Goal: Transaction & Acquisition: Purchase product/service

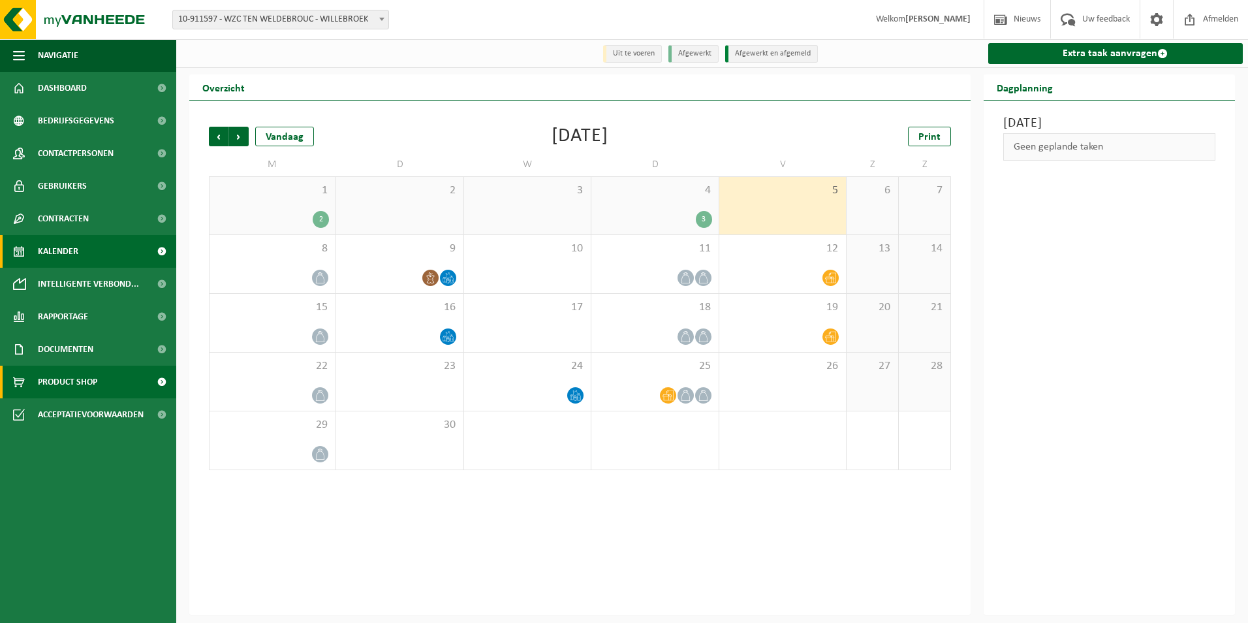
click at [91, 387] on span "Product Shop" at bounding box center [67, 381] width 59 height 33
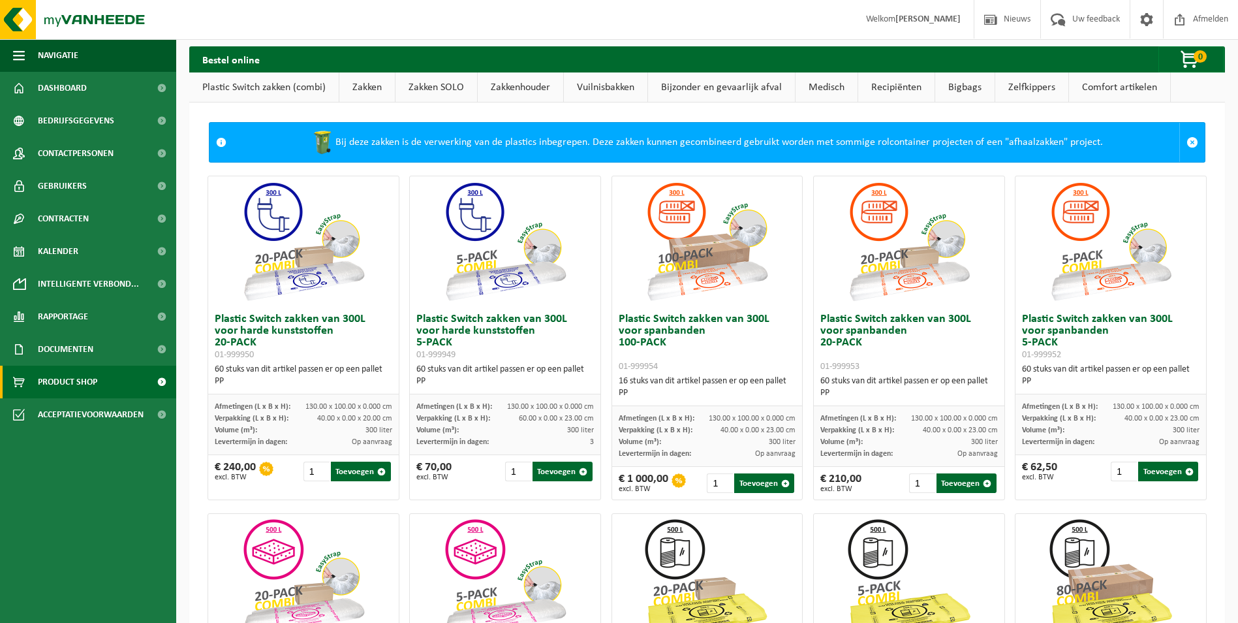
click at [621, 85] on link "Vuilnisbakken" at bounding box center [606, 87] width 84 height 30
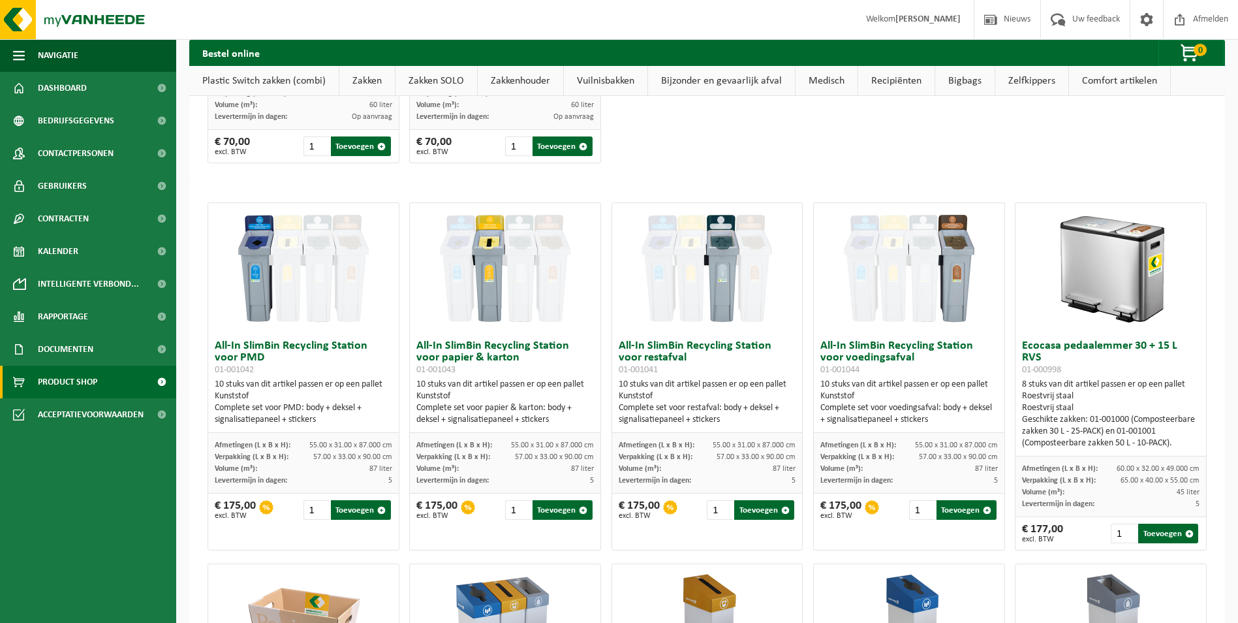
click at [728, 76] on link "Bijzonder en gevaarlijk afval" at bounding box center [721, 81] width 147 height 30
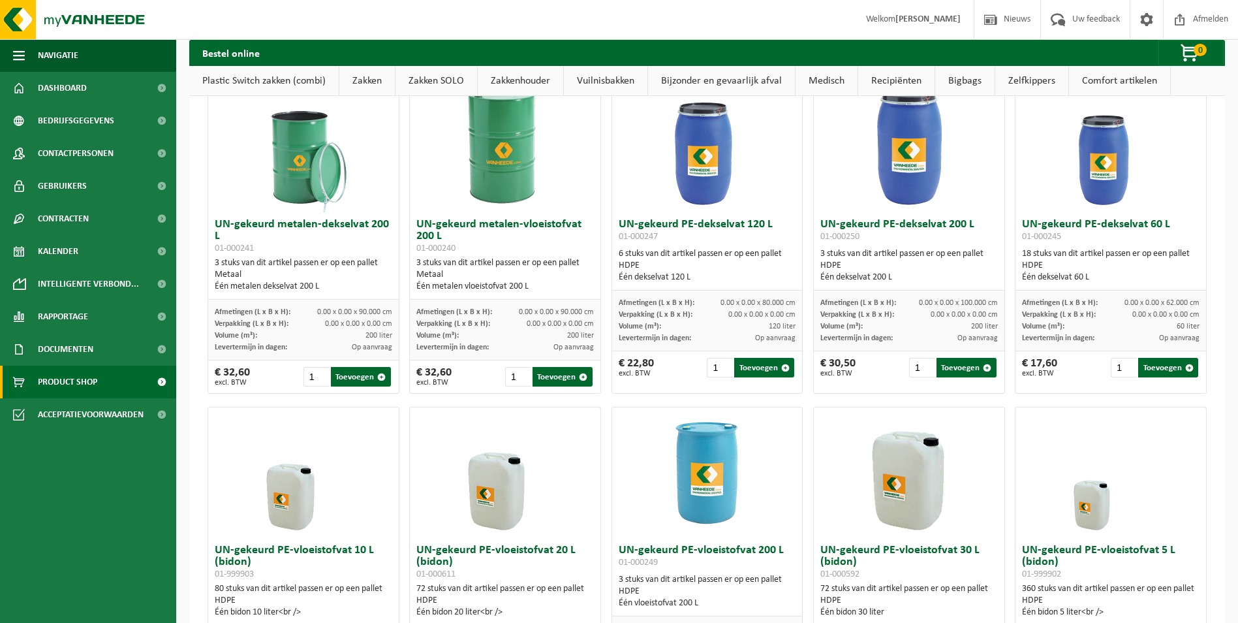
click at [285, 83] on link "Plastic Switch zakken (combi)" at bounding box center [263, 81] width 149 height 30
